Goal: Check status

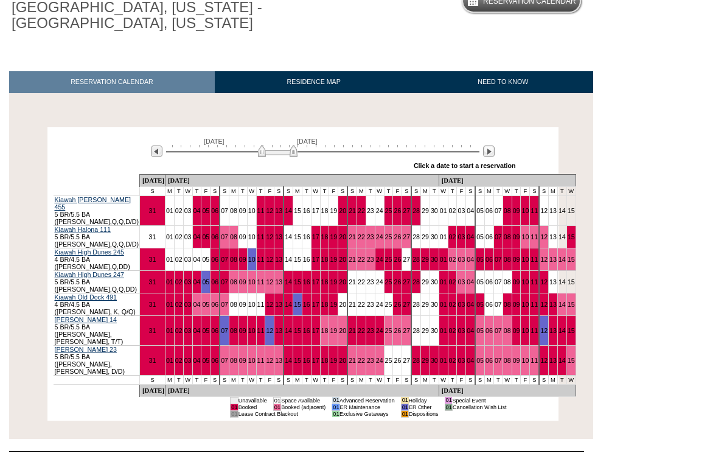
scroll to position [122, 0]
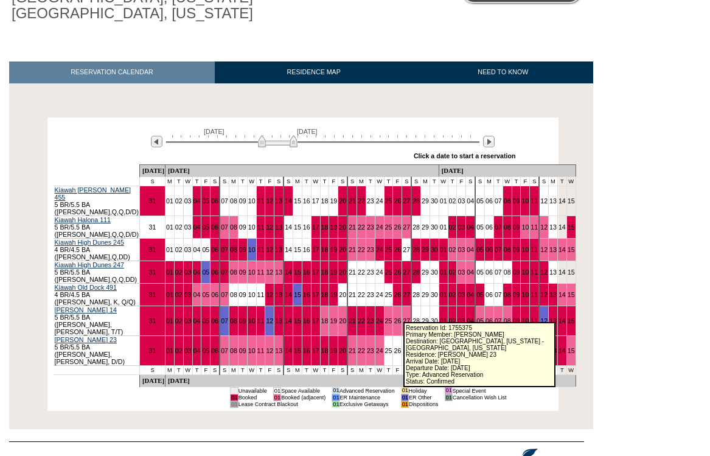
click at [413, 347] on link "28" at bounding box center [416, 350] width 7 height 7
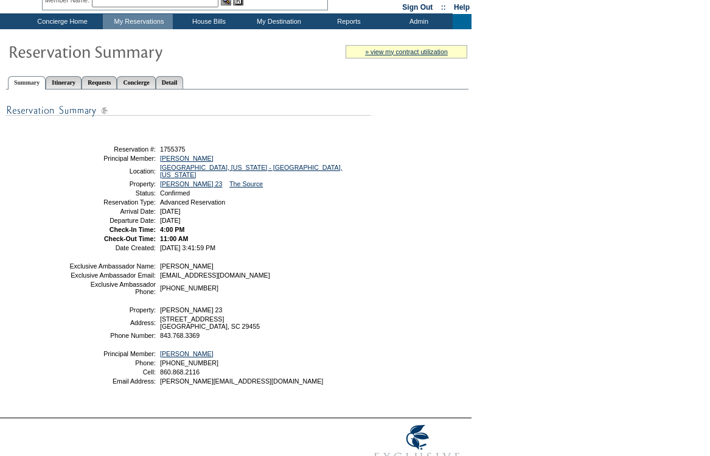
scroll to position [116, 0]
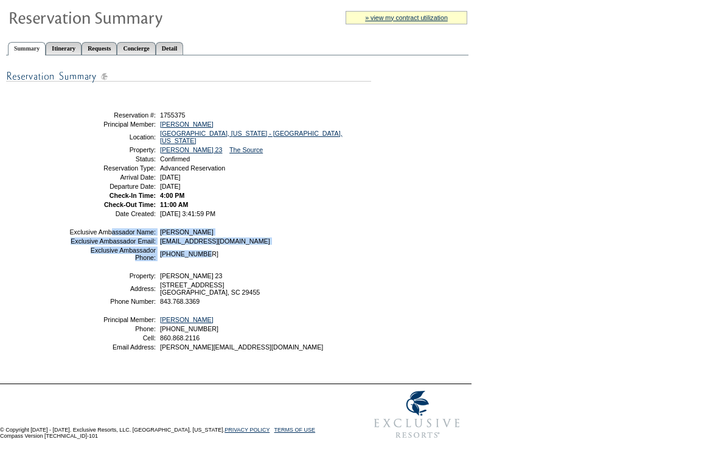
drag, startPoint x: 206, startPoint y: 246, endPoint x: 82, endPoint y: 208, distance: 130.3
click at [82, 228] on tbody "Exclusive Ambassador Name: [PERSON_NAME] Exclusive Ambassador Email: [EMAIL_ADD…" at bounding box center [219, 289] width 301 height 122
copy tbody "Exclusive Ambassador Name: [PERSON_NAME] Exclusive Ambassador Email: [PERSON_NA…"
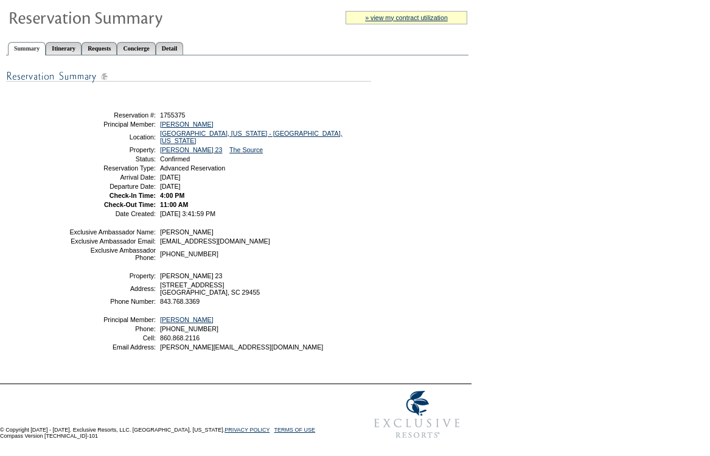
click at [485, 255] on form "Follow Us ::" at bounding box center [355, 178] width 710 height 532
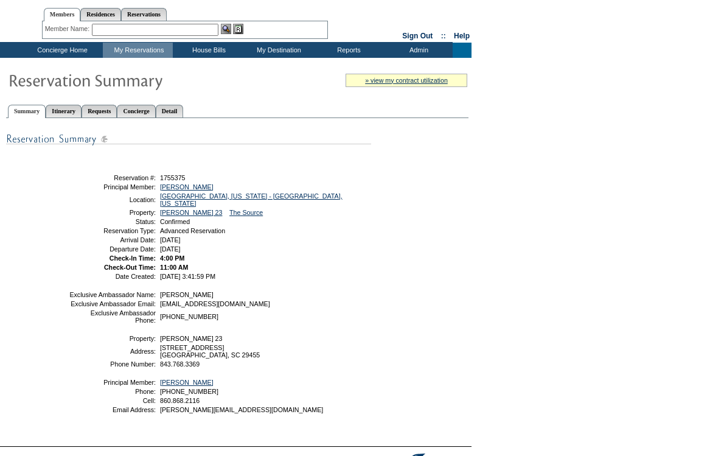
scroll to position [0, 0]
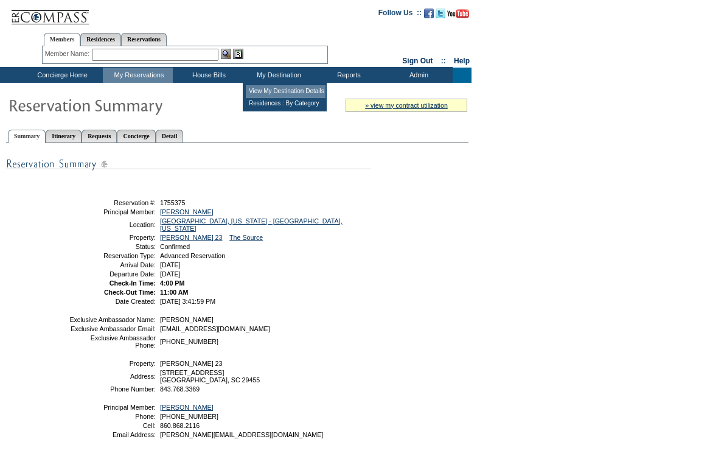
click at [269, 92] on td "View My Destination Details" at bounding box center [286, 91] width 80 height 12
